Goal: Find specific page/section: Locate a particular part of the current website

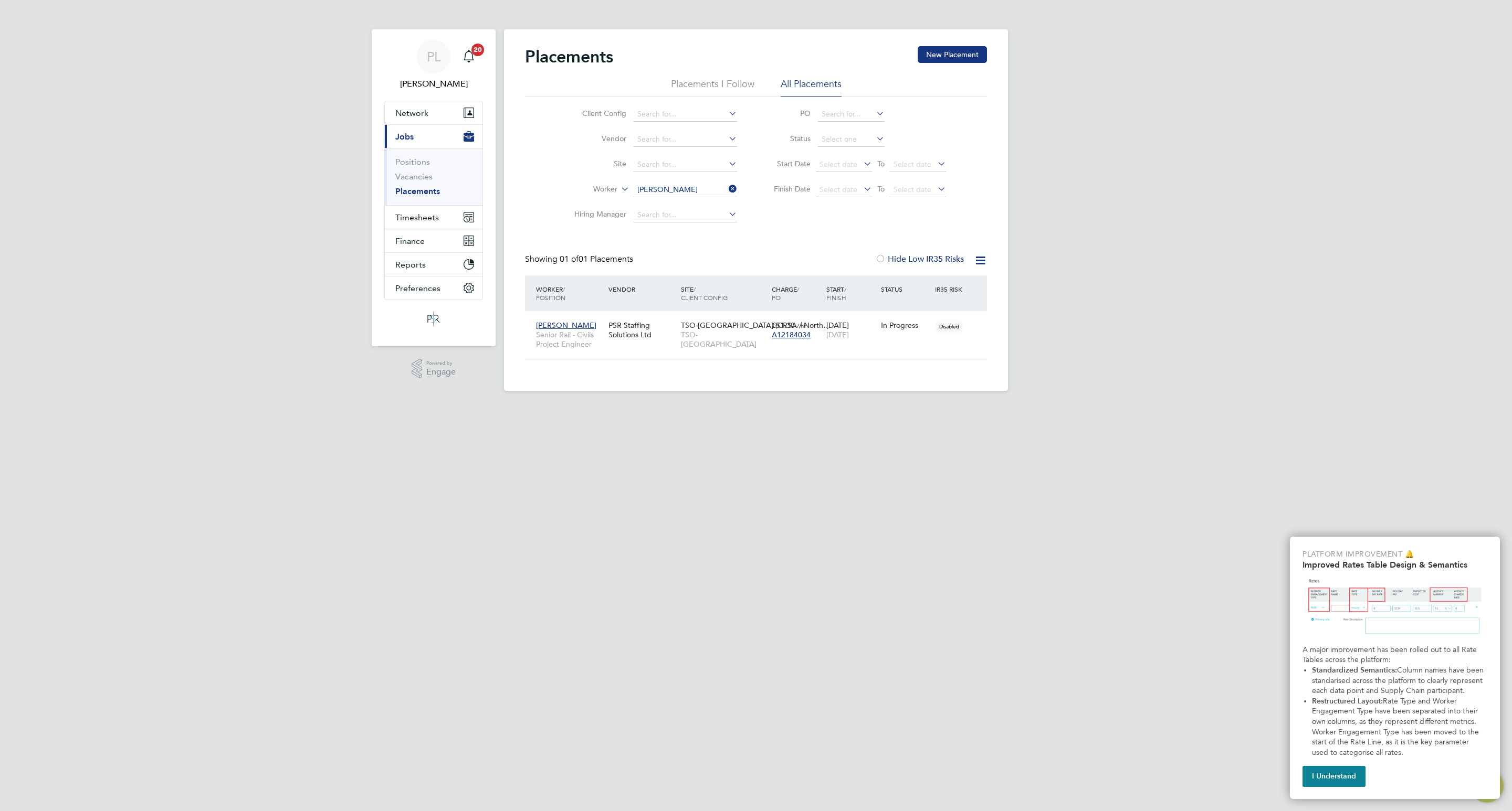
scroll to position [10, 49]
click at [727, 186] on icon at bounding box center [727, 189] width 0 height 15
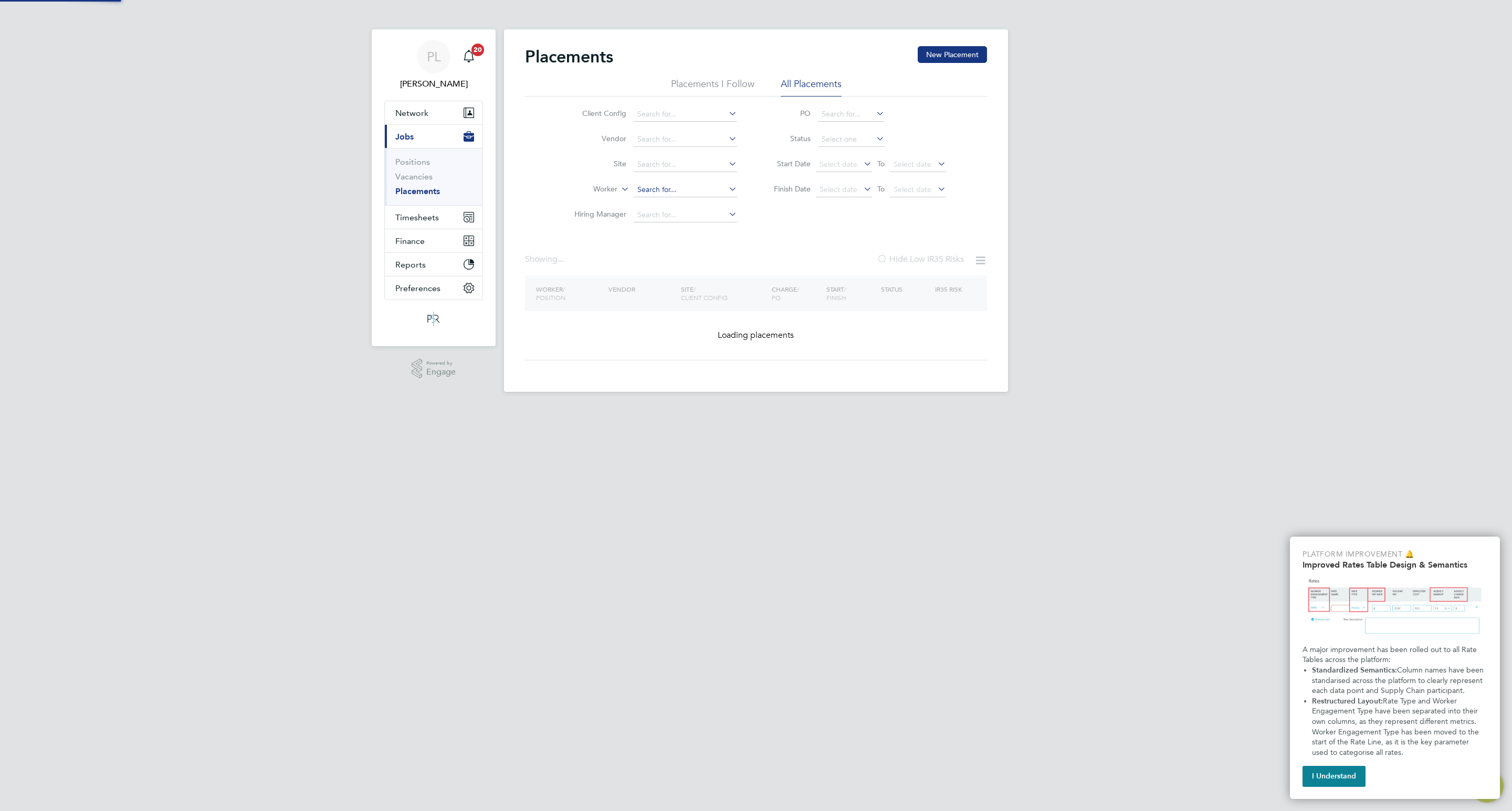
click at [698, 186] on input at bounding box center [686, 190] width 104 height 15
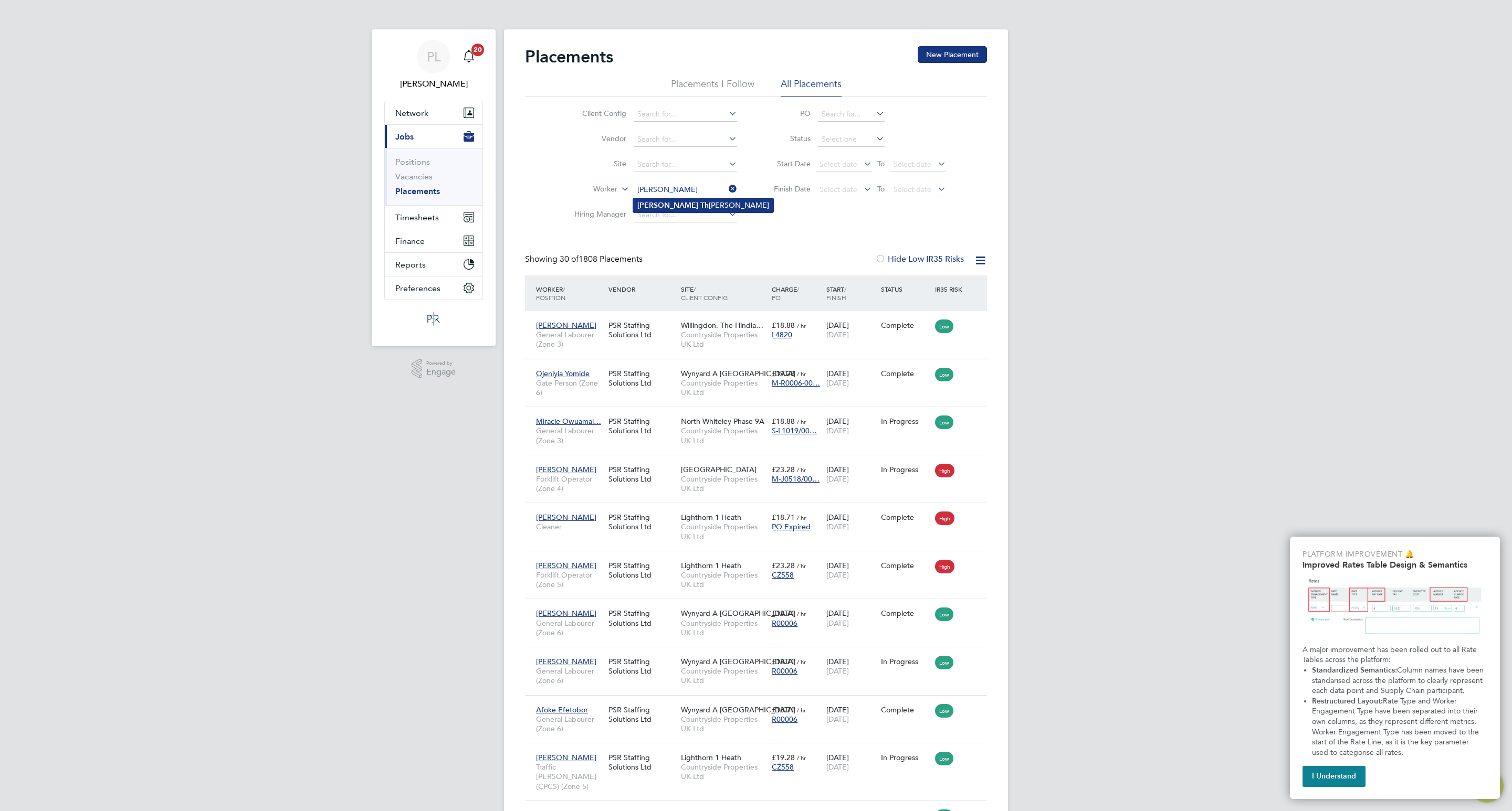
type input "[PERSON_NAME]"
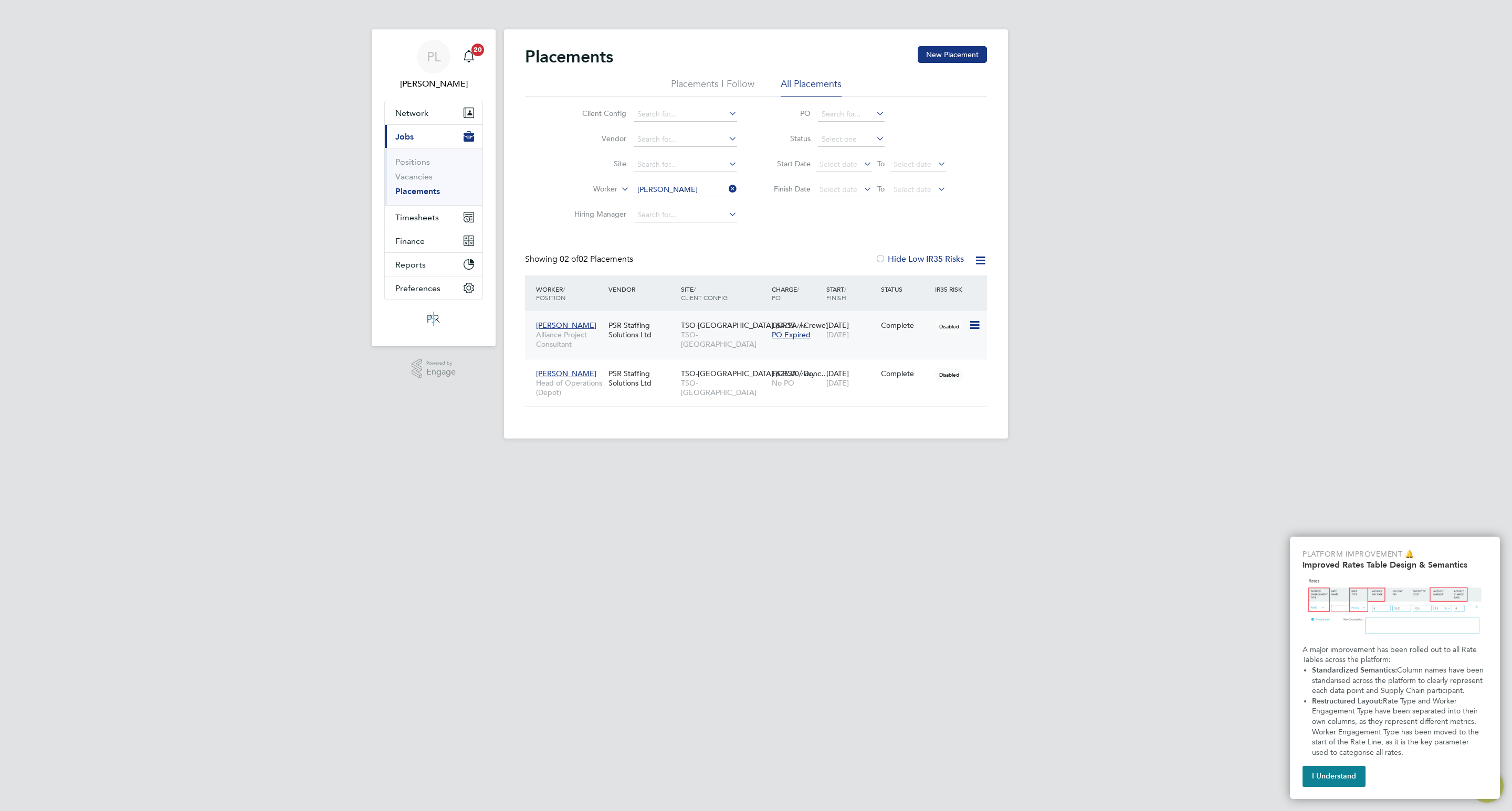
click at [711, 325] on span "TSO-[GEOGRAPHIC_DATA] (CRSA / Crewe)" at bounding box center [754, 325] width 147 height 10
click at [714, 342] on div "TSO-UK (CRSA / Crewe) TSO-UK" at bounding box center [724, 335] width 91 height 39
